Goal: Task Accomplishment & Management: Complete application form

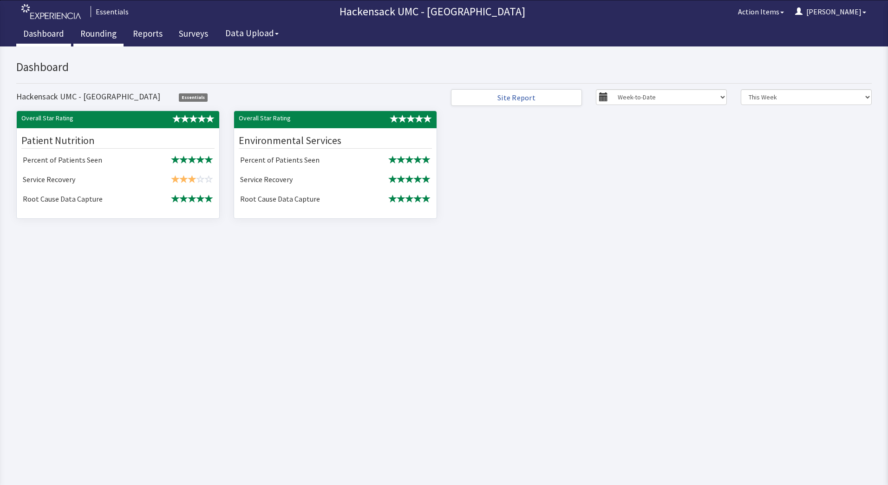
click at [105, 35] on link "Rounding" at bounding box center [98, 34] width 50 height 23
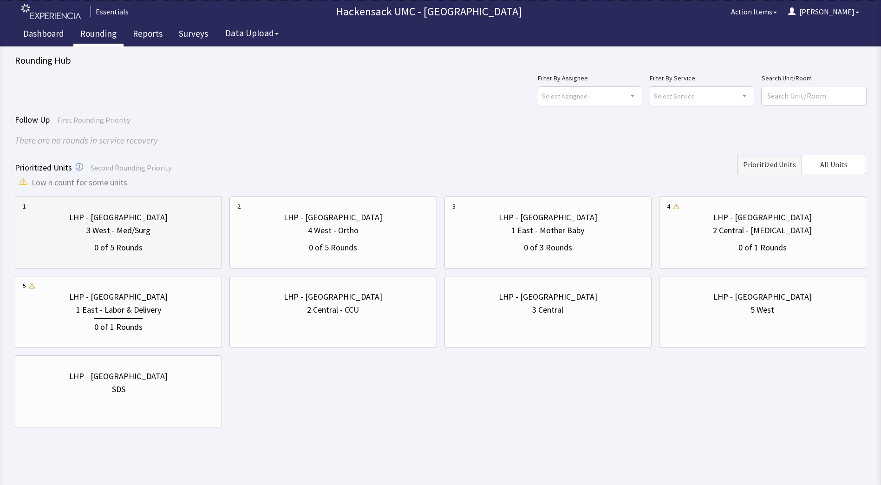
click at [135, 253] on div "0 of 5 Rounds" at bounding box center [118, 246] width 48 height 15
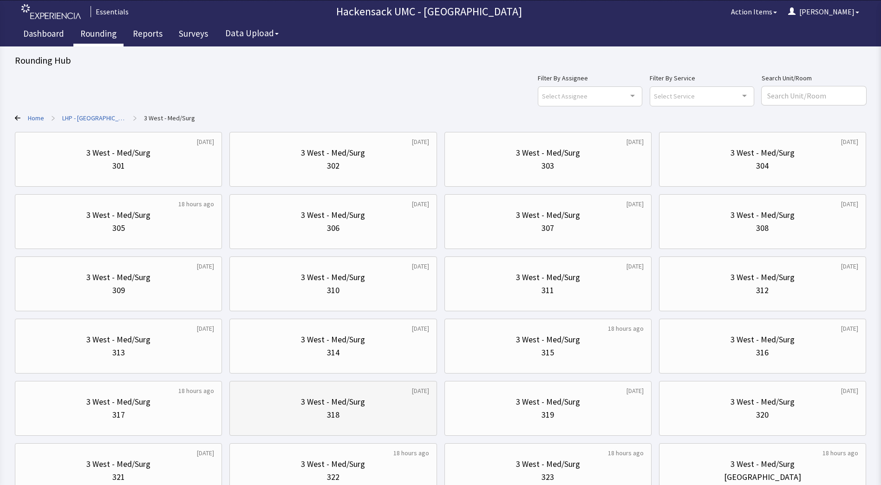
click at [390, 404] on div "3 West - Med/Surg" at bounding box center [332, 401] width 191 height 13
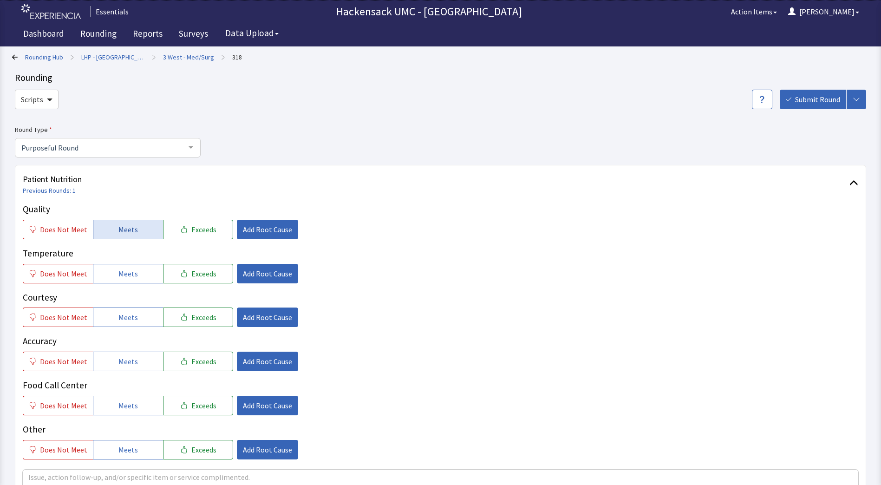
click at [136, 237] on button "Meets" at bounding box center [128, 230] width 70 height 20
click at [132, 272] on span "Meets" at bounding box center [128, 273] width 20 height 11
click at [121, 318] on span "Meets" at bounding box center [128, 317] width 20 height 11
click at [120, 360] on span "Meets" at bounding box center [128, 361] width 20 height 11
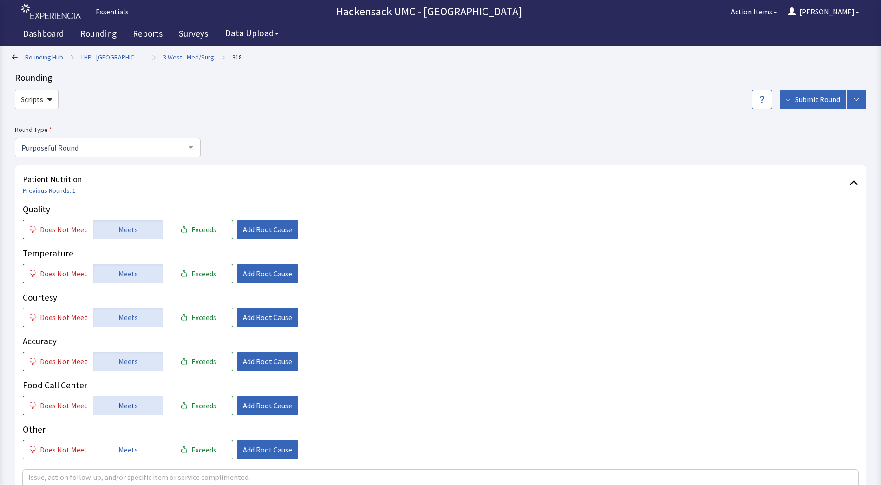
click at [121, 400] on span "Meets" at bounding box center [128, 405] width 20 height 11
click at [128, 445] on span "Meets" at bounding box center [128, 449] width 20 height 11
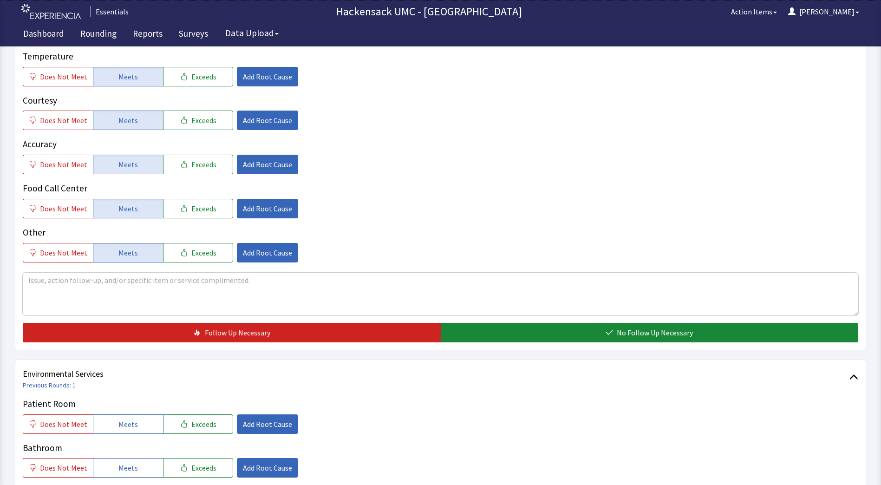
scroll to position [202, 0]
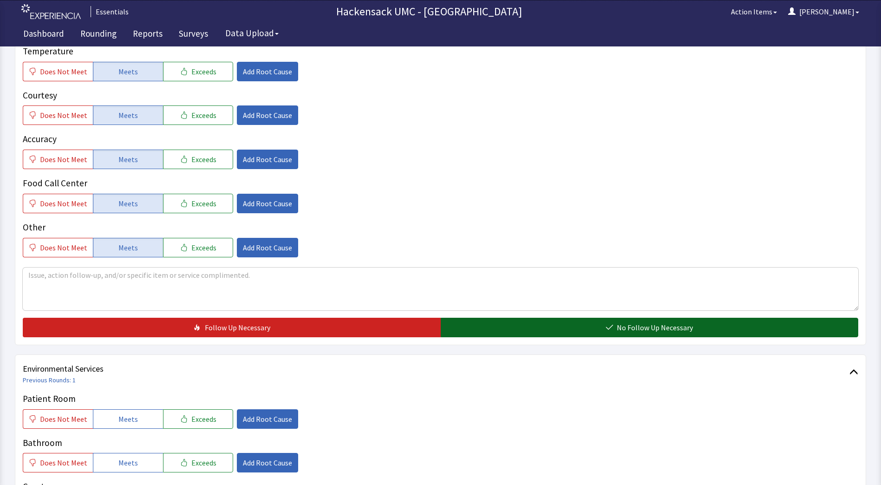
click at [641, 324] on span "No Follow Up Necessary" at bounding box center [655, 327] width 76 height 11
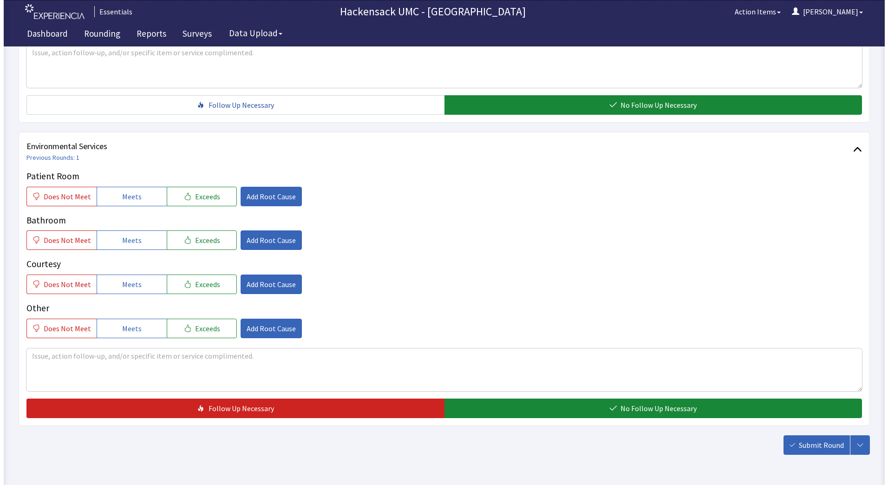
scroll to position [427, 0]
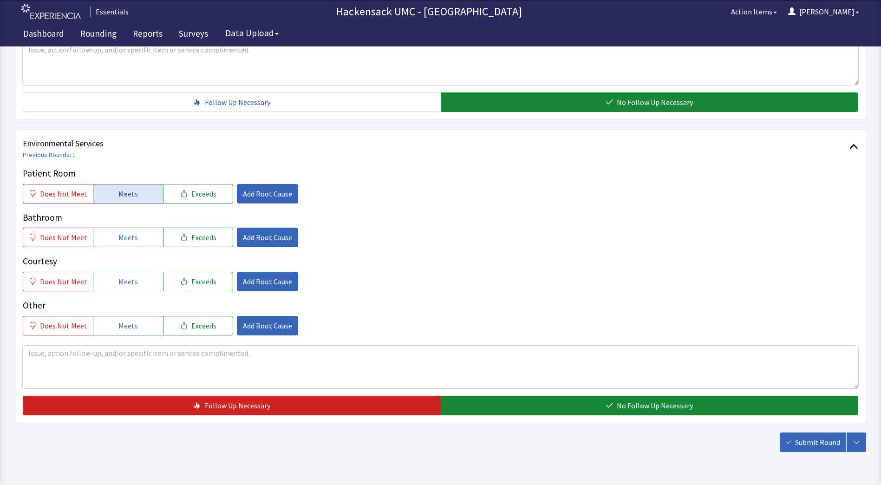
click at [140, 193] on button "Meets" at bounding box center [128, 194] width 70 height 20
click at [126, 234] on span "Meets" at bounding box center [128, 237] width 20 height 11
click at [122, 283] on span "Meets" at bounding box center [128, 281] width 20 height 11
click at [123, 323] on span "Meets" at bounding box center [128, 325] width 20 height 11
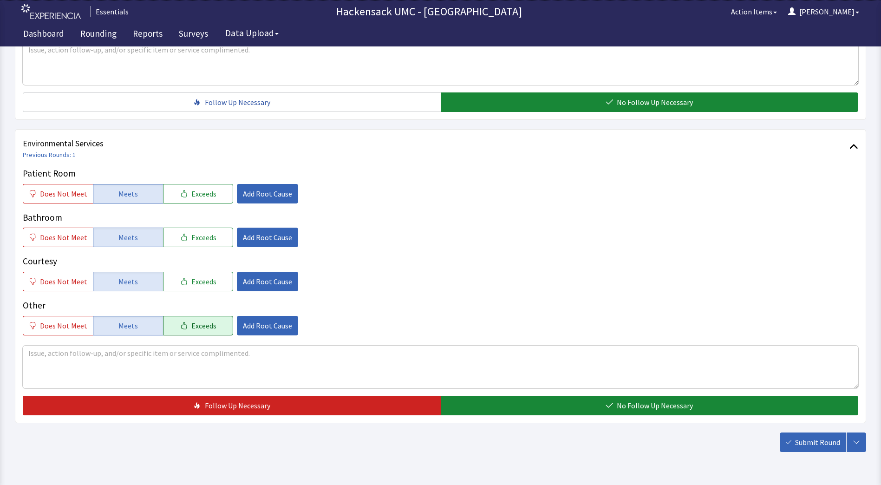
click at [193, 327] on span "Exceeds" at bounding box center [203, 325] width 25 height 11
click at [248, 324] on span "Add Root Cause" at bounding box center [267, 325] width 49 height 11
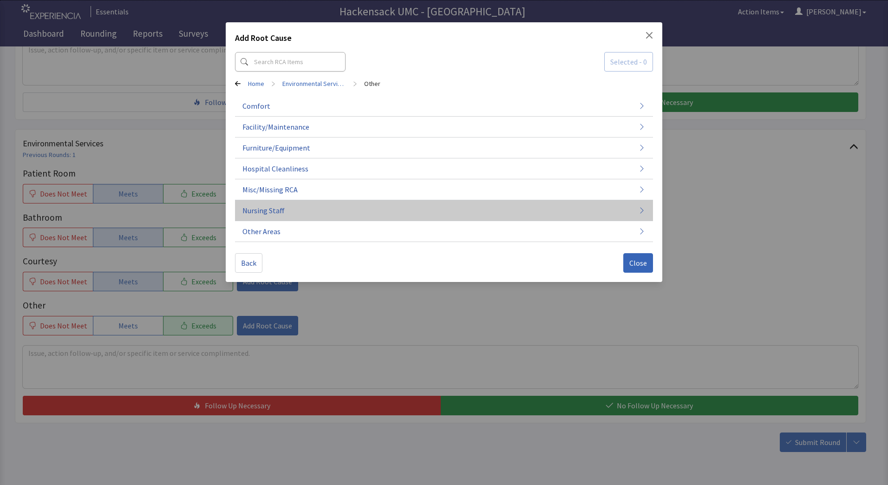
click at [290, 208] on button "Nursing Staff" at bounding box center [444, 210] width 418 height 21
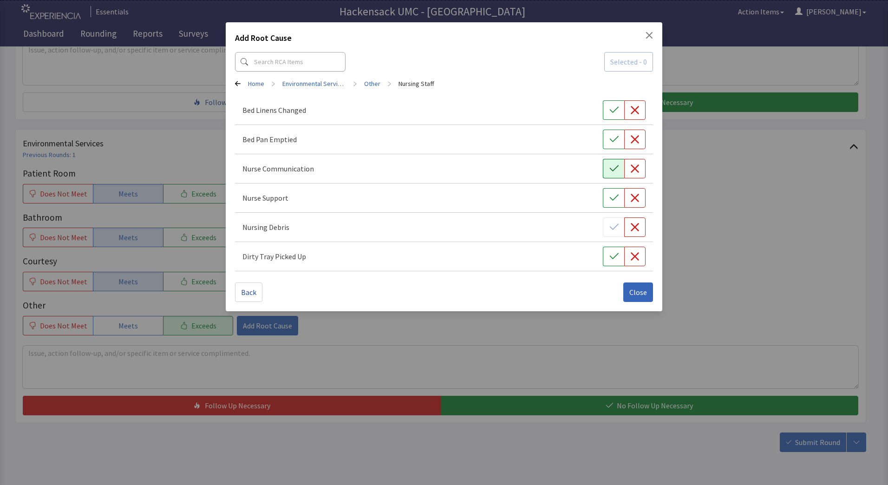
click at [616, 168] on icon "button" at bounding box center [613, 168] width 9 height 6
click at [615, 196] on icon "button" at bounding box center [613, 197] width 9 height 9
click at [647, 293] on button "Close" at bounding box center [638, 292] width 30 height 20
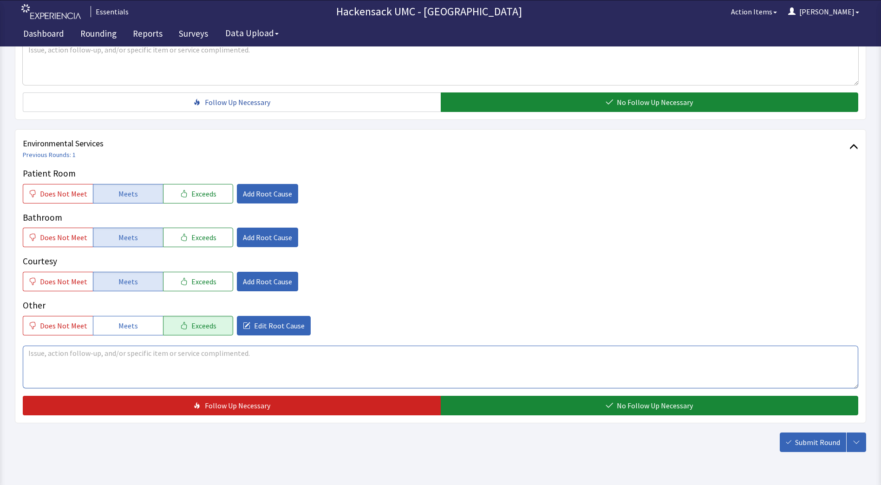
click at [352, 368] on textarea at bounding box center [440, 367] width 835 height 43
click at [181, 282] on icon "button" at bounding box center [184, 281] width 6 height 7
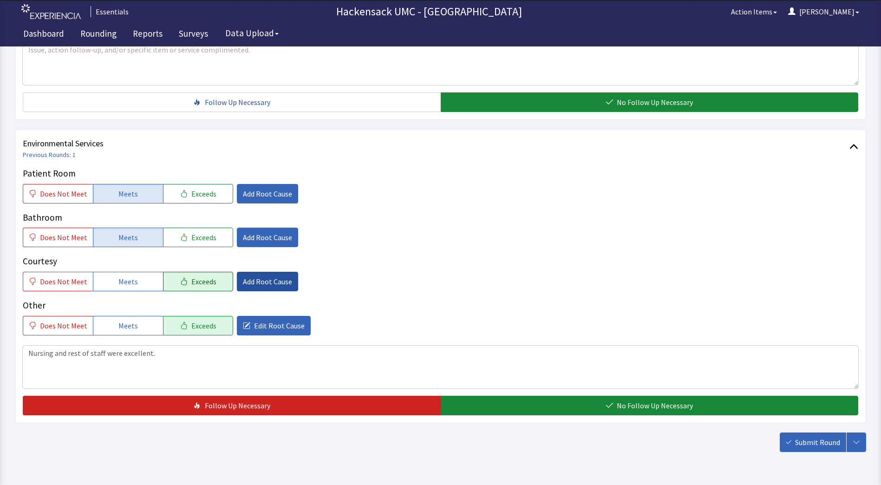
click at [274, 284] on span "Add Root Cause" at bounding box center [267, 281] width 49 height 11
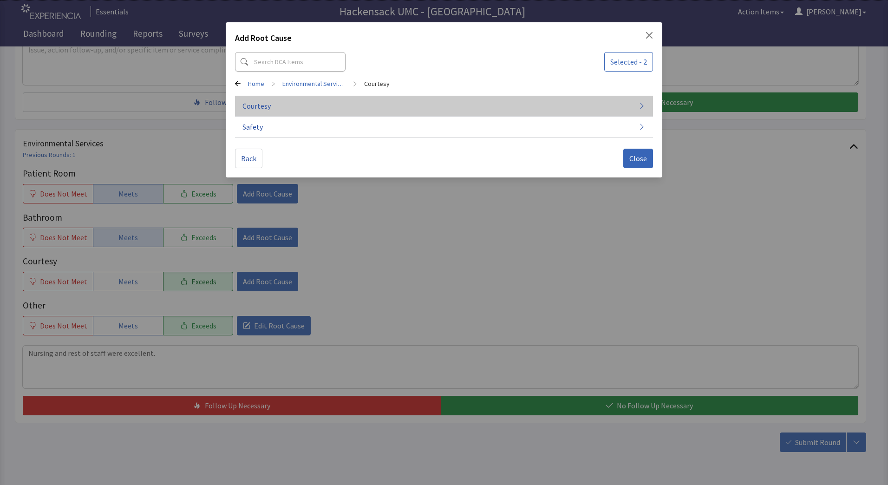
click at [267, 112] on button "Courtesy" at bounding box center [444, 106] width 418 height 21
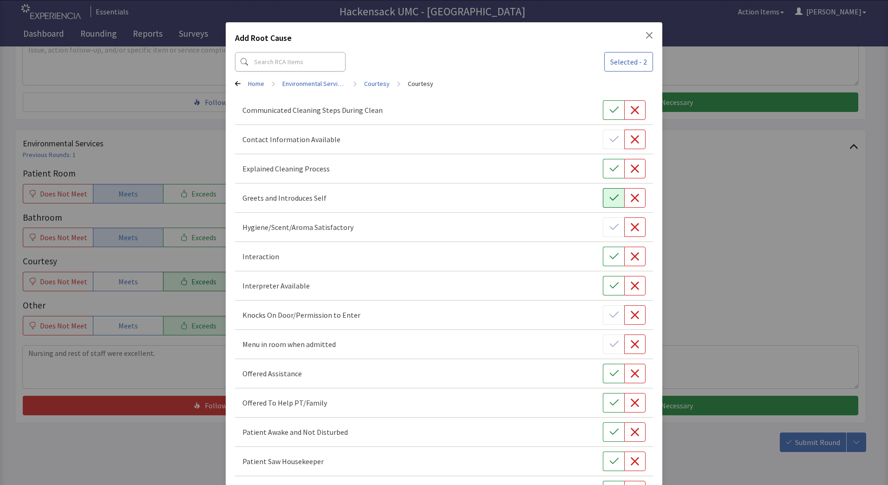
click at [609, 201] on icon "button" at bounding box center [613, 197] width 9 height 9
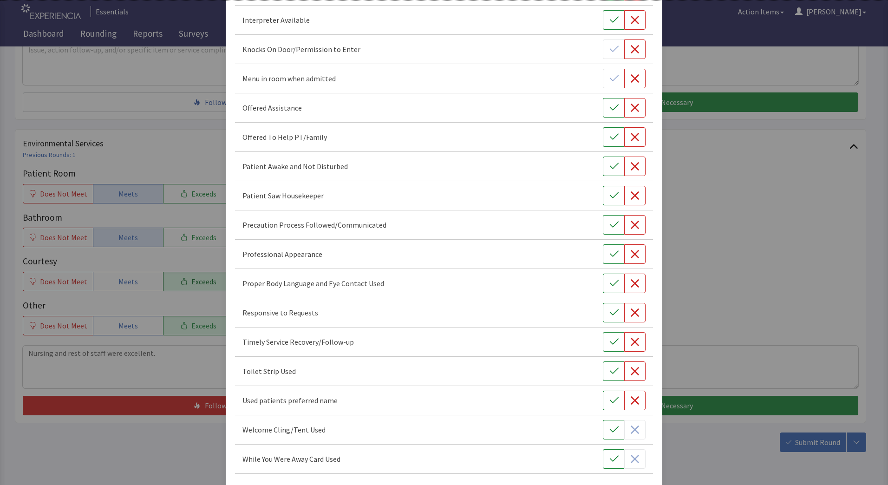
scroll to position [281, 0]
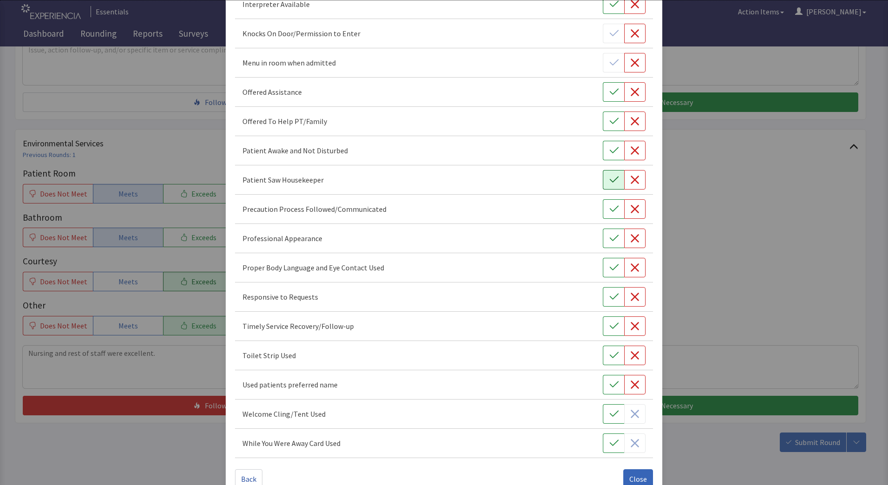
click at [609, 183] on icon "button" at bounding box center [613, 179] width 9 height 9
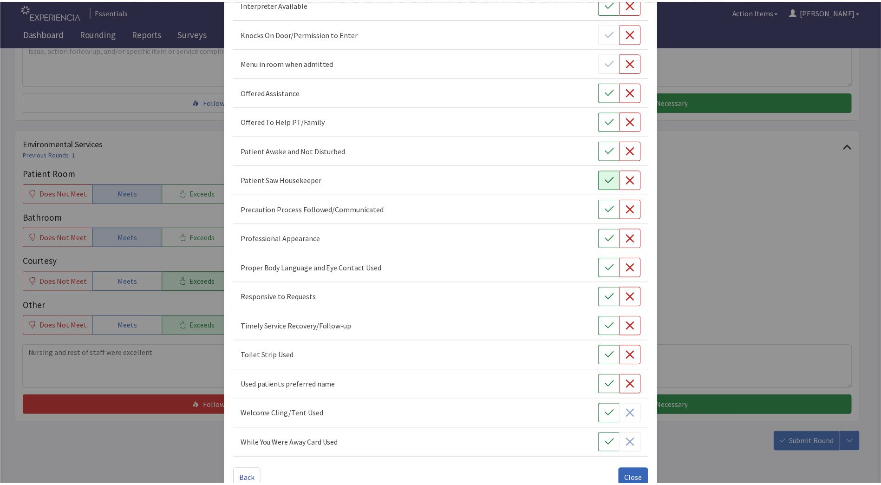
scroll to position [302, 0]
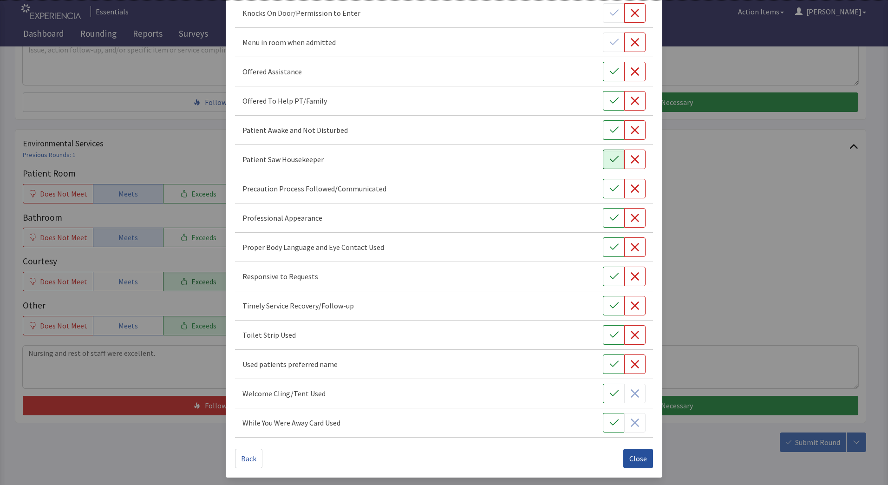
click at [637, 457] on span "Close" at bounding box center [638, 458] width 18 height 11
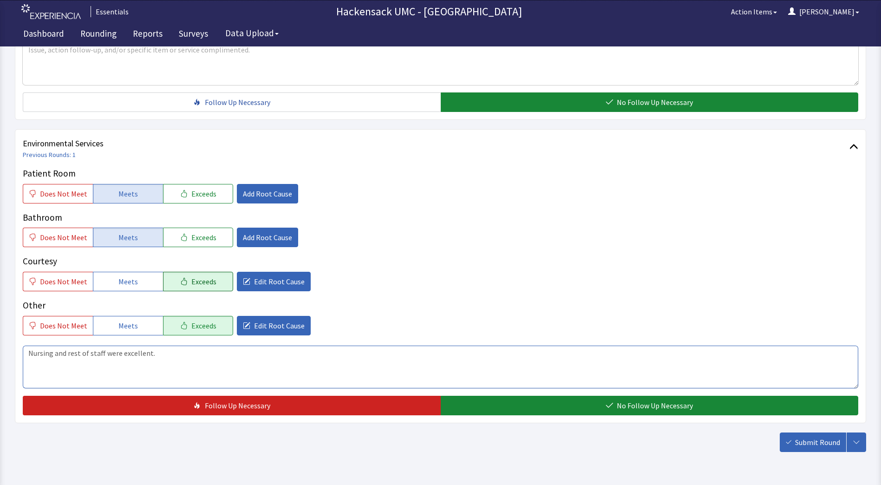
click at [202, 355] on textarea "Nursing and rest of staff were excellent." at bounding box center [440, 367] width 835 height 43
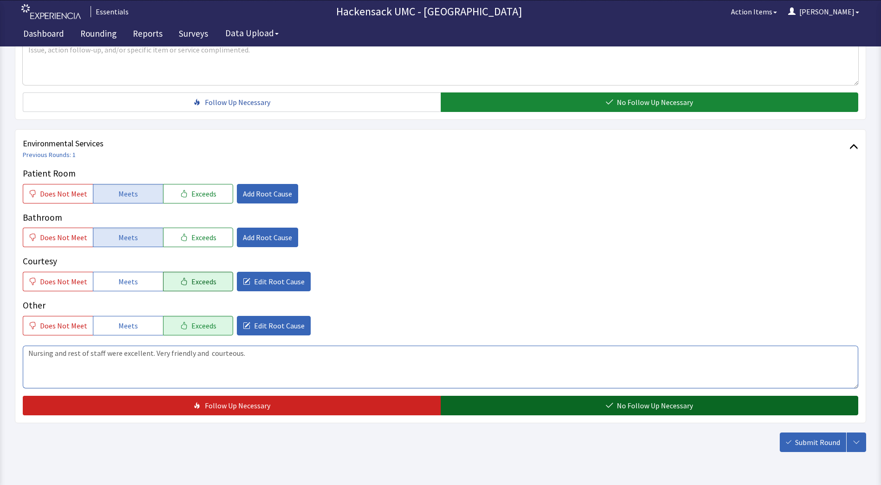
type textarea "Nursing and rest of staff were excellent. Very friendly and courteous."
click at [550, 398] on button "No Follow Up Necessary" at bounding box center [650, 406] width 418 height 20
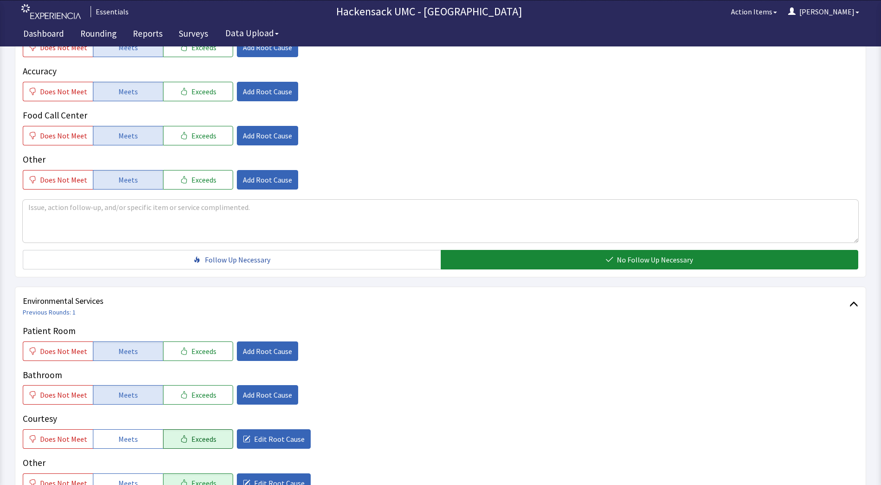
scroll to position [456, 0]
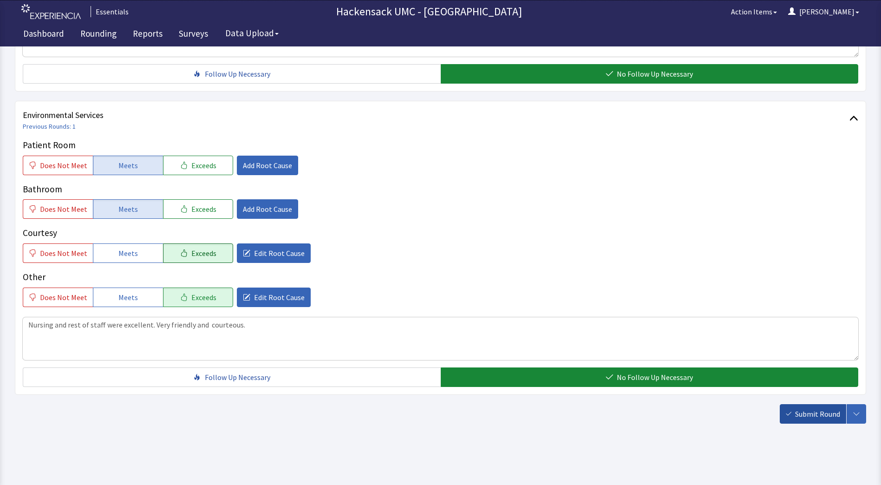
click at [817, 416] on span "Submit Round" at bounding box center [817, 413] width 45 height 11
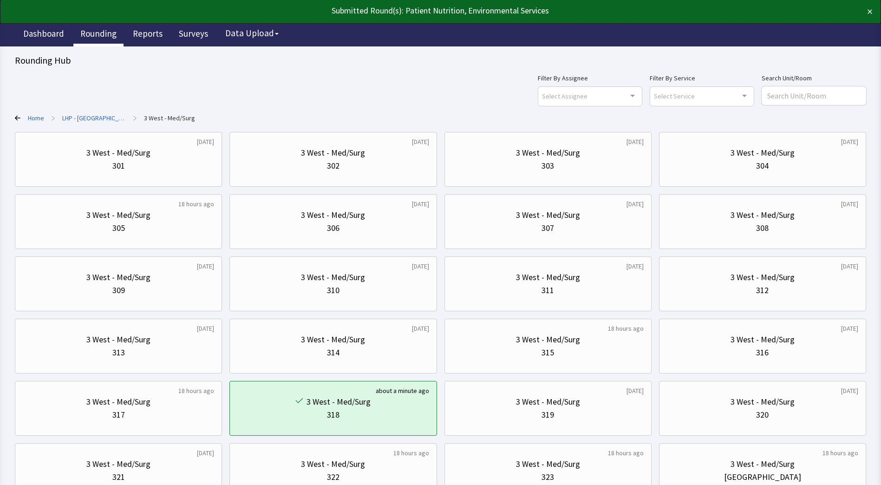
click at [86, 40] on link "Rounding" at bounding box center [98, 34] width 50 height 23
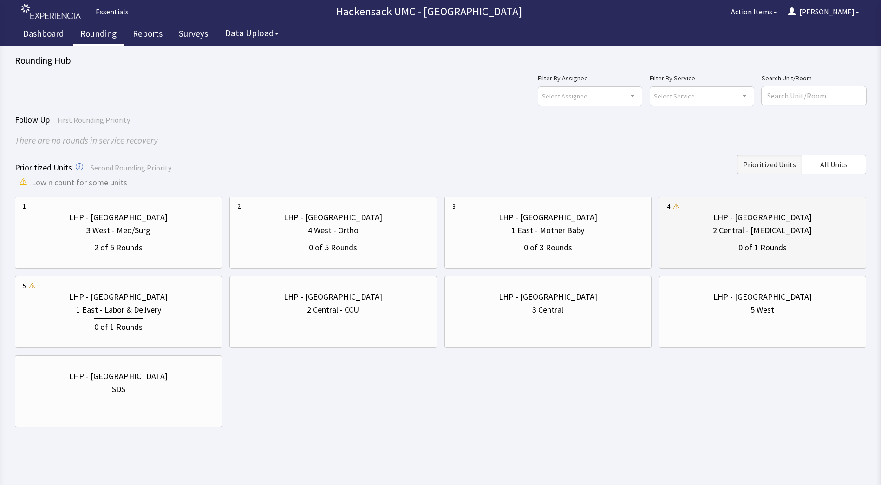
click at [785, 224] on div "2 Central - ICU" at bounding box center [762, 230] width 99 height 13
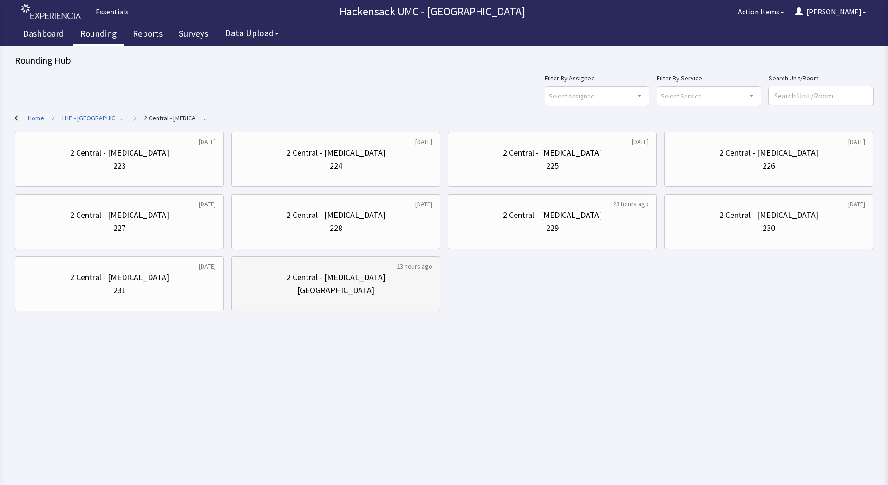
click at [315, 282] on div "2 Central - ICU" at bounding box center [336, 277] width 99 height 13
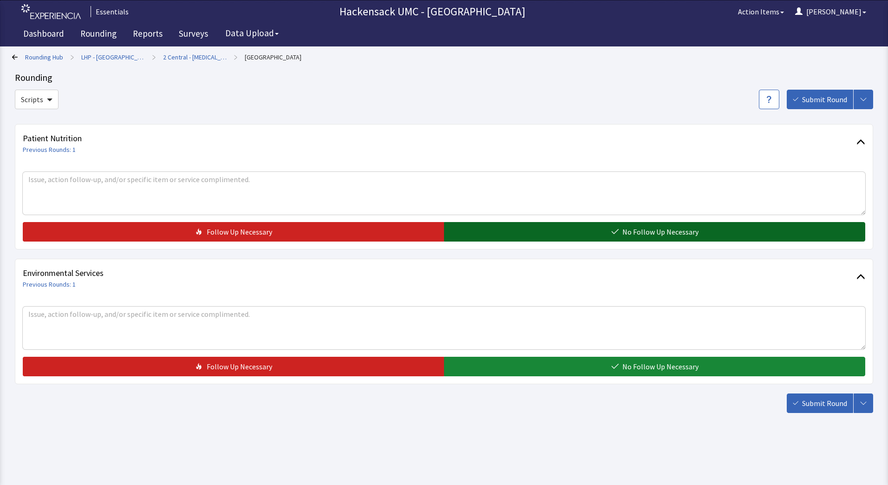
click at [499, 239] on button "No Follow Up Necessary" at bounding box center [654, 232] width 421 height 20
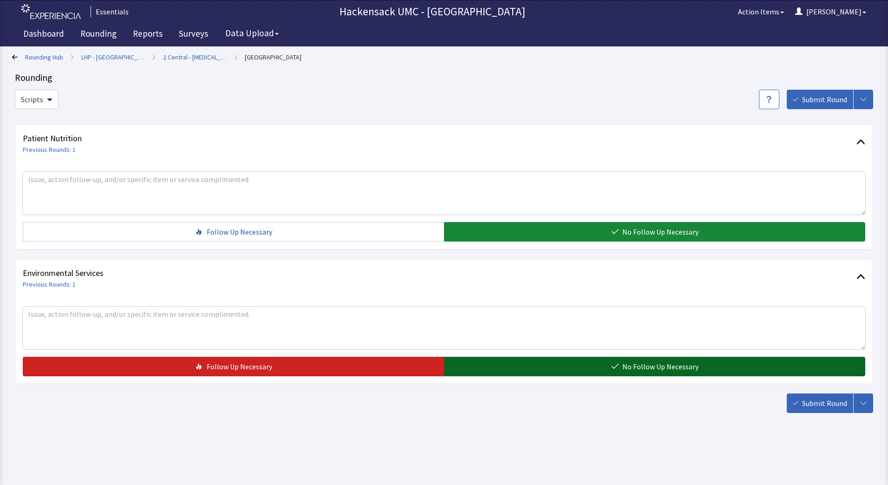
click at [490, 361] on button "No Follow Up Necessary" at bounding box center [654, 367] width 421 height 20
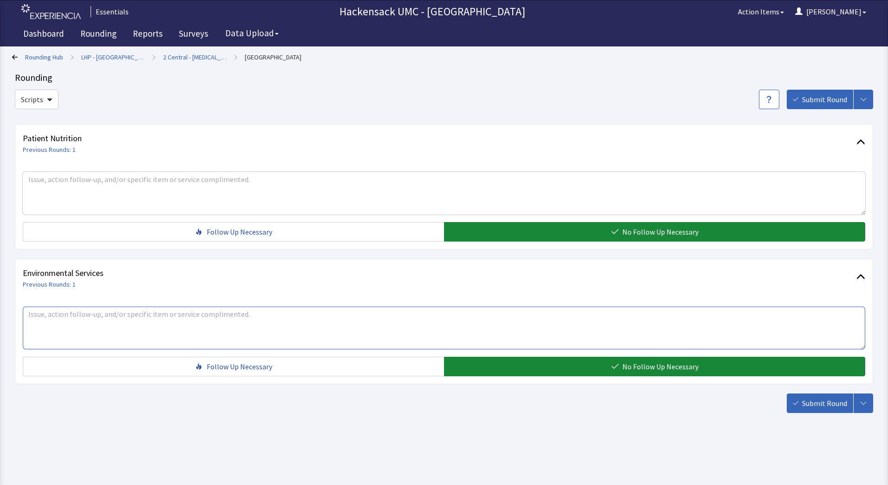
click at [257, 316] on textarea at bounding box center [444, 327] width 842 height 43
click at [141, 318] on textarea "Room 223 needs a bed and room 226 needs curtain rehung." at bounding box center [444, 327] width 842 height 43
click at [356, 325] on textarea "Room 223 needs a bed and room 225 needs curtain rehung." at bounding box center [444, 327] width 842 height 43
type textarea "Room 223 needs a bed and room 225 needs curtain rehung."
click at [831, 399] on span "Submit Round" at bounding box center [824, 403] width 45 height 11
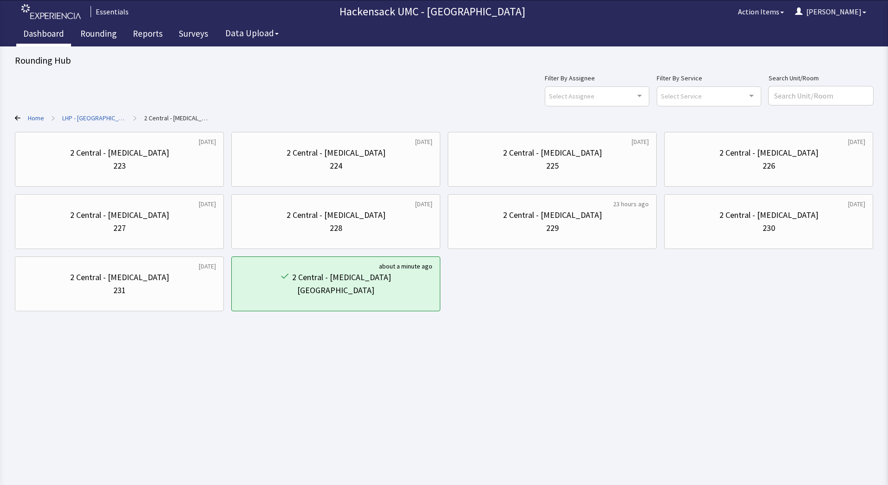
click at [63, 39] on link "Dashboard" at bounding box center [43, 34] width 55 height 23
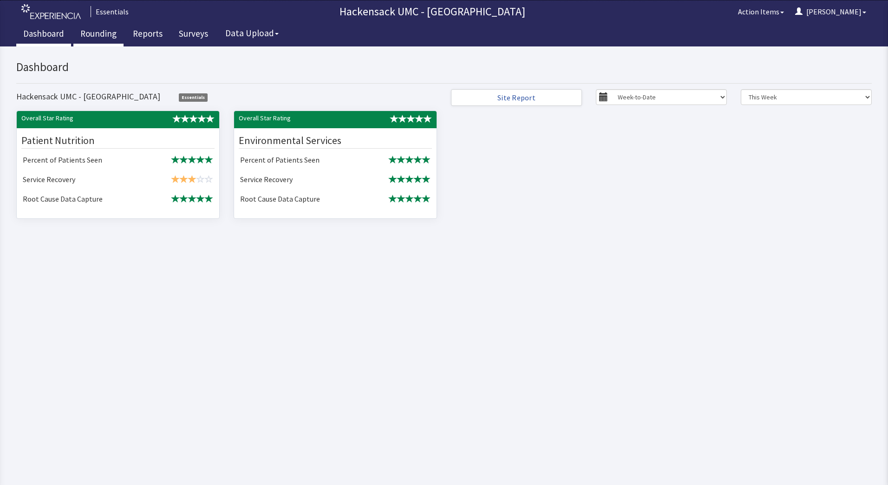
click at [105, 30] on link "Rounding" at bounding box center [98, 34] width 50 height 23
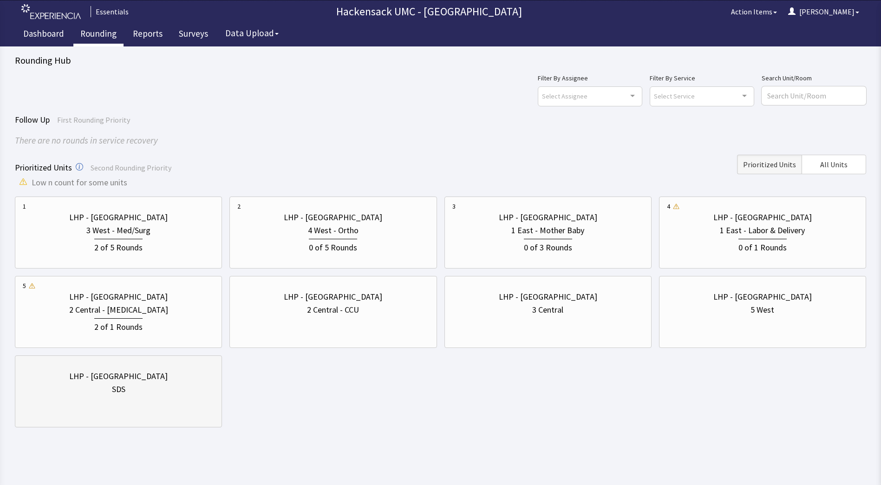
click at [105, 382] on div "LHP - [GEOGRAPHIC_DATA]" at bounding box center [118, 376] width 98 height 13
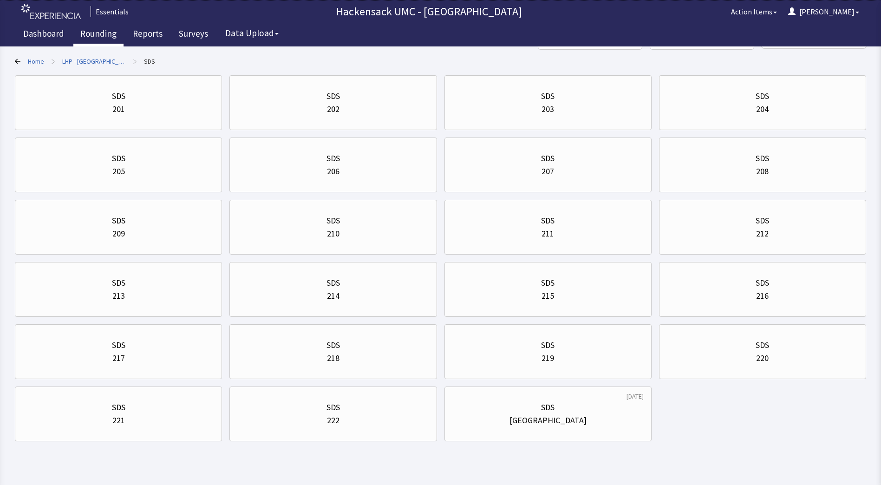
scroll to position [74, 0]
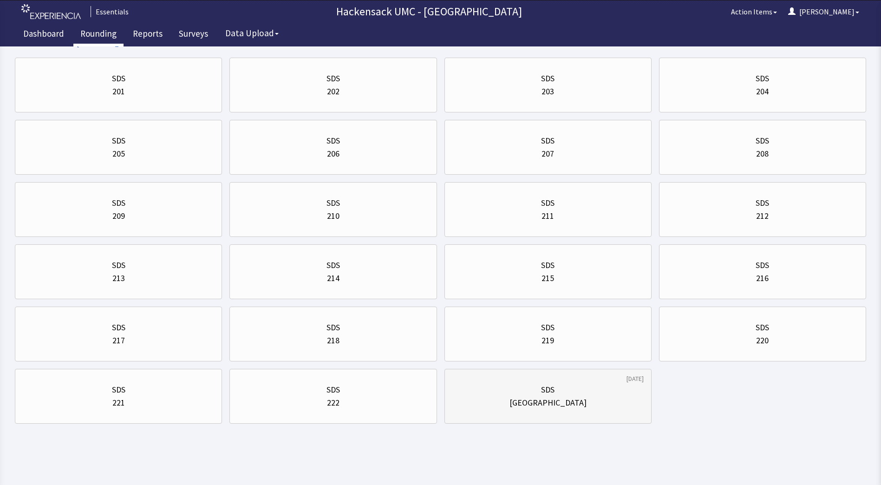
click at [552, 390] on div "SDS" at bounding box center [547, 389] width 13 height 13
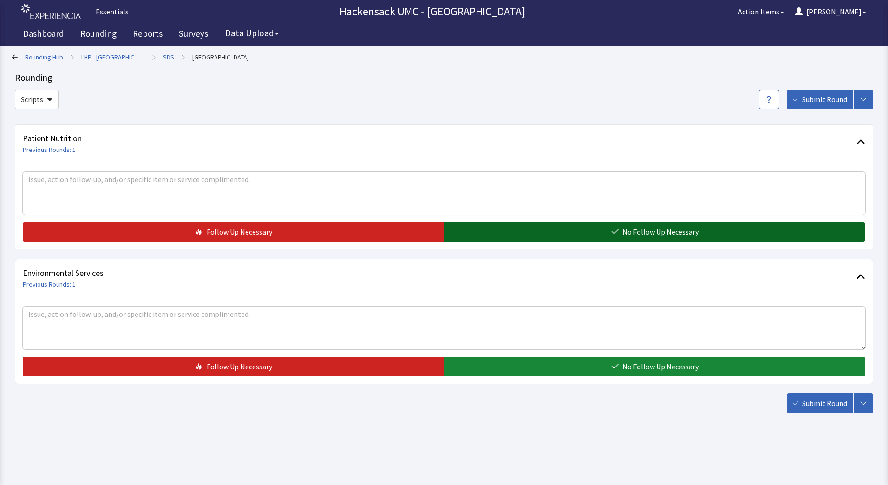
click at [572, 230] on button "No Follow Up Necessary" at bounding box center [654, 232] width 421 height 20
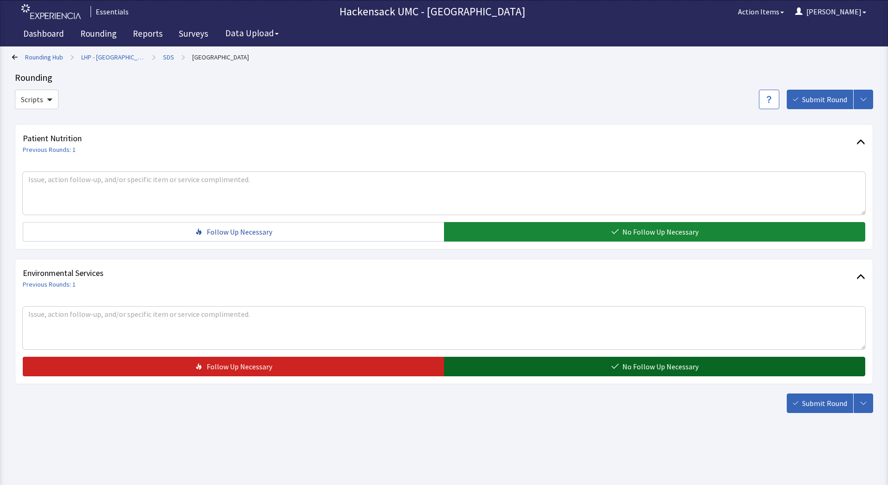
click at [563, 368] on button "No Follow Up Necessary" at bounding box center [654, 367] width 421 height 20
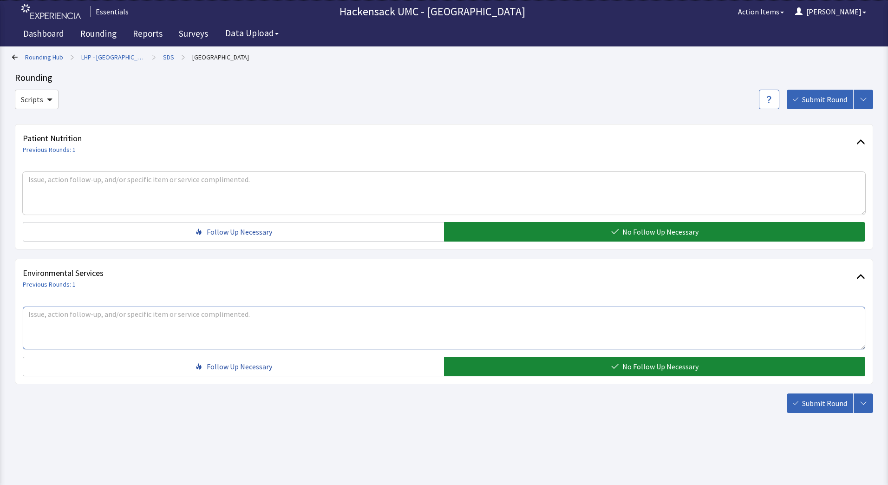
click at [248, 333] on textarea at bounding box center [444, 327] width 842 height 43
type textarea "[PERSON_NAME] - need a bin for trash/linen SDS"
click at [812, 404] on span "Submit Round" at bounding box center [824, 403] width 45 height 11
